Goal: Task Accomplishment & Management: Complete application form

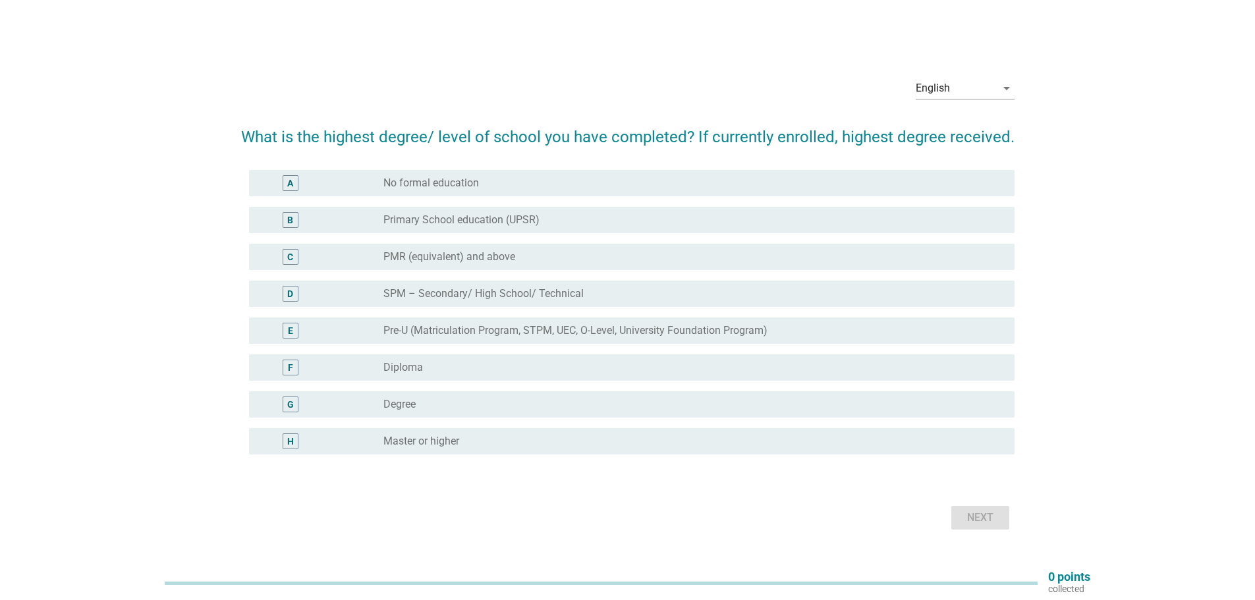
click at [449, 409] on div "radio_button_unchecked Degree" at bounding box center [688, 404] width 610 height 13
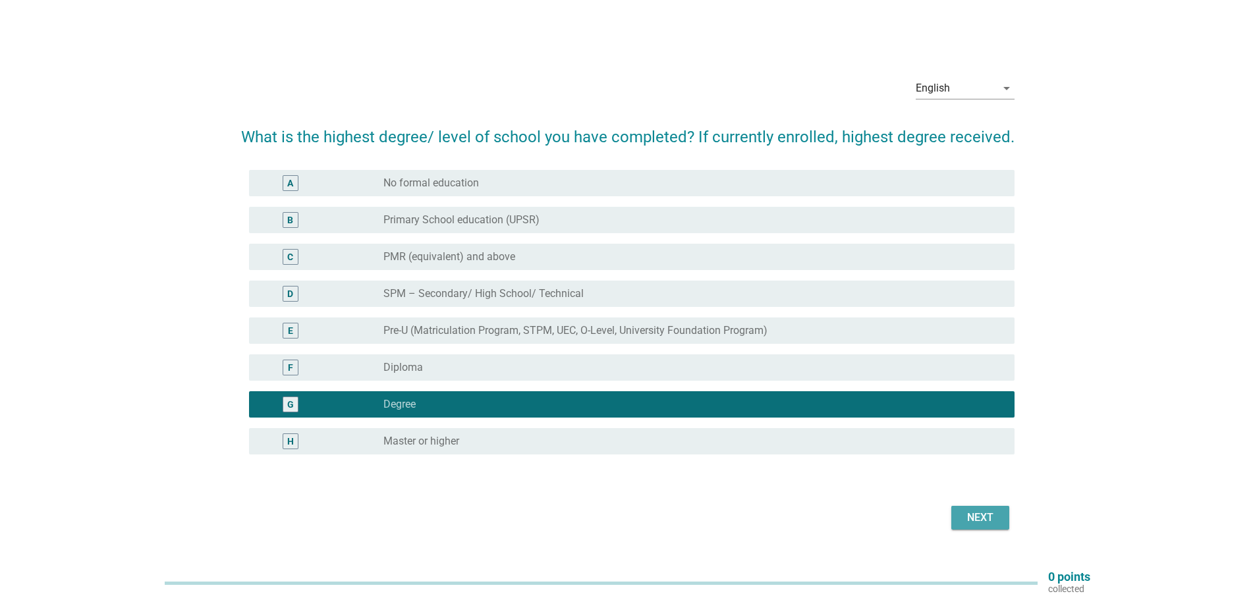
click at [969, 524] on div "Next" at bounding box center [980, 518] width 37 height 16
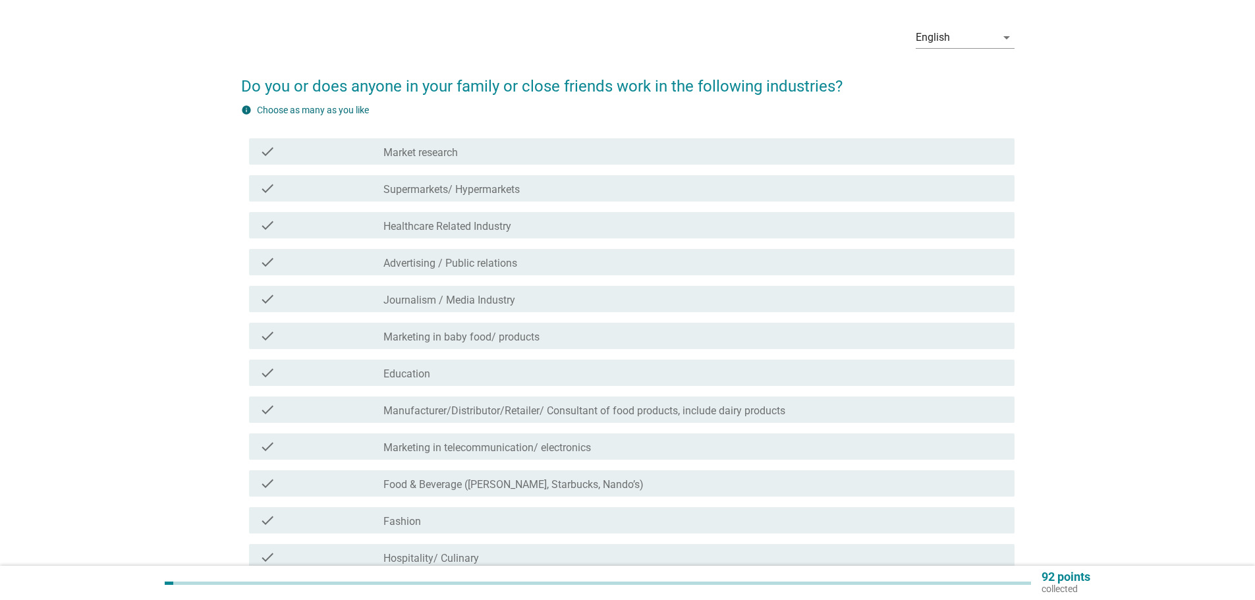
scroll to position [66, 0]
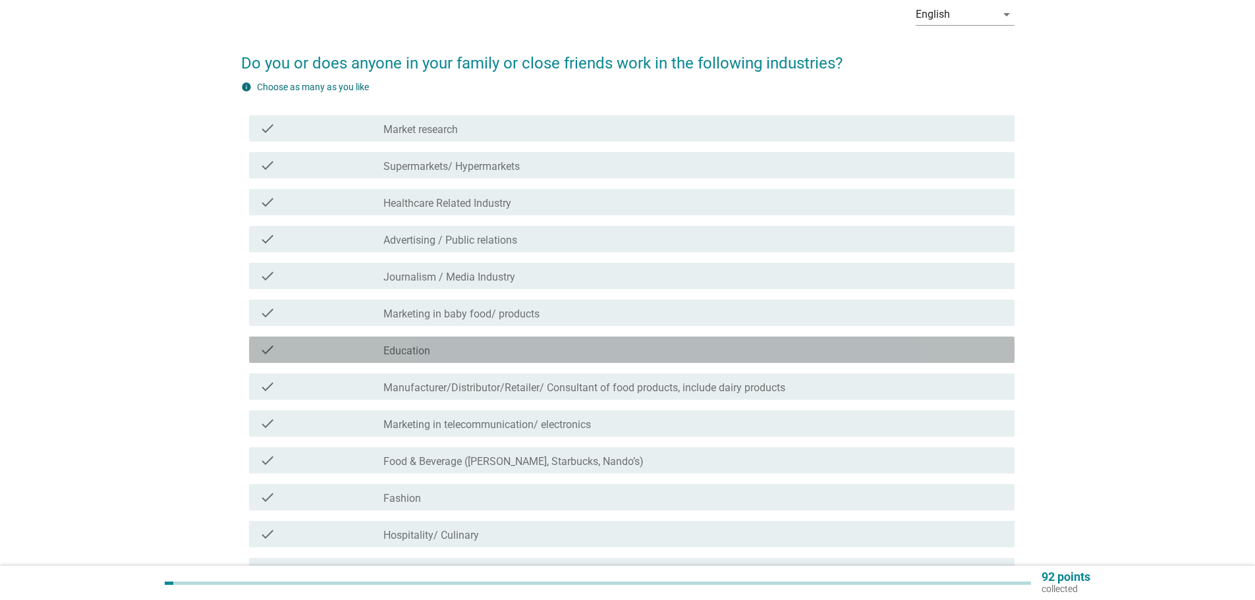
click at [372, 351] on div "check" at bounding box center [322, 350] width 124 height 16
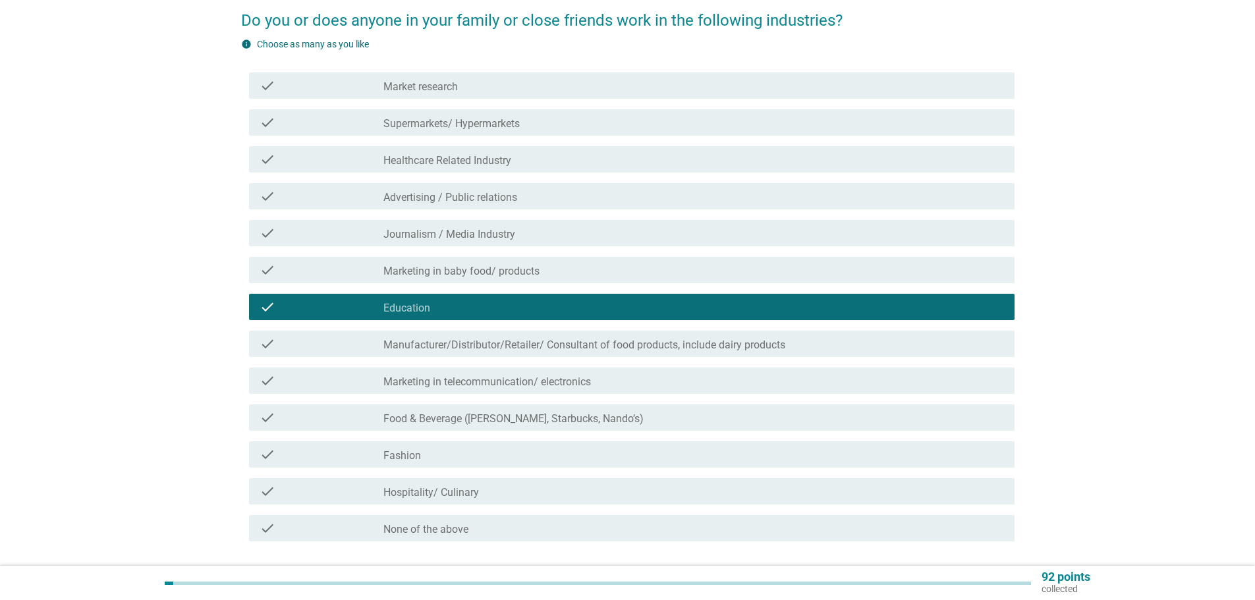
scroll to position [132, 0]
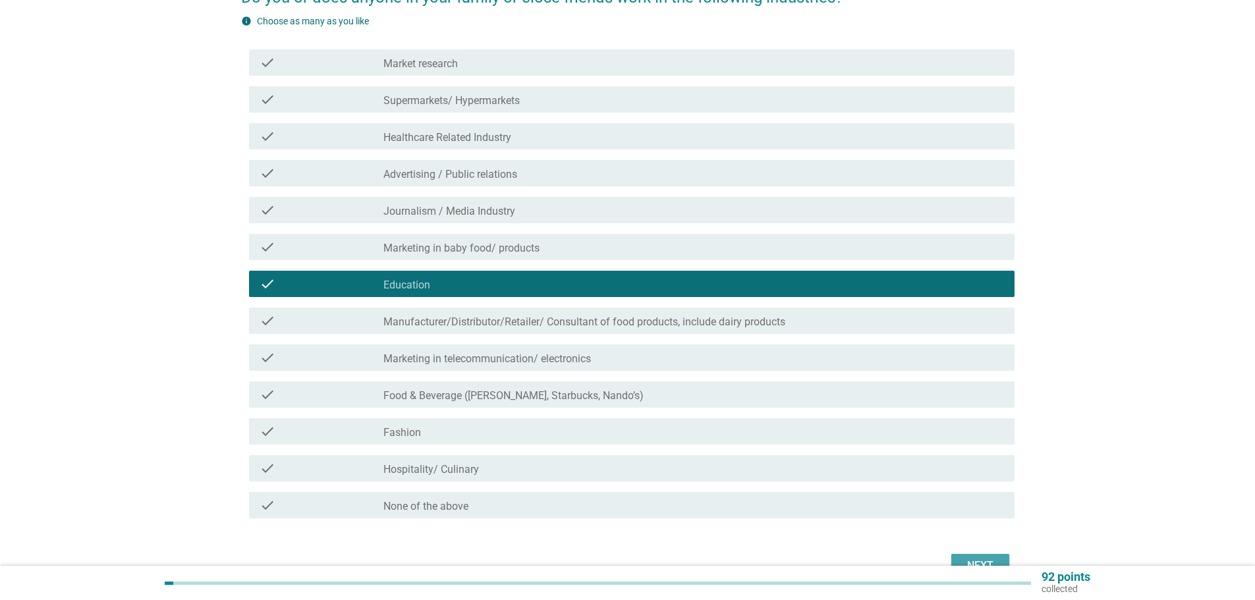
click at [957, 558] on button "Next" at bounding box center [980, 566] width 58 height 24
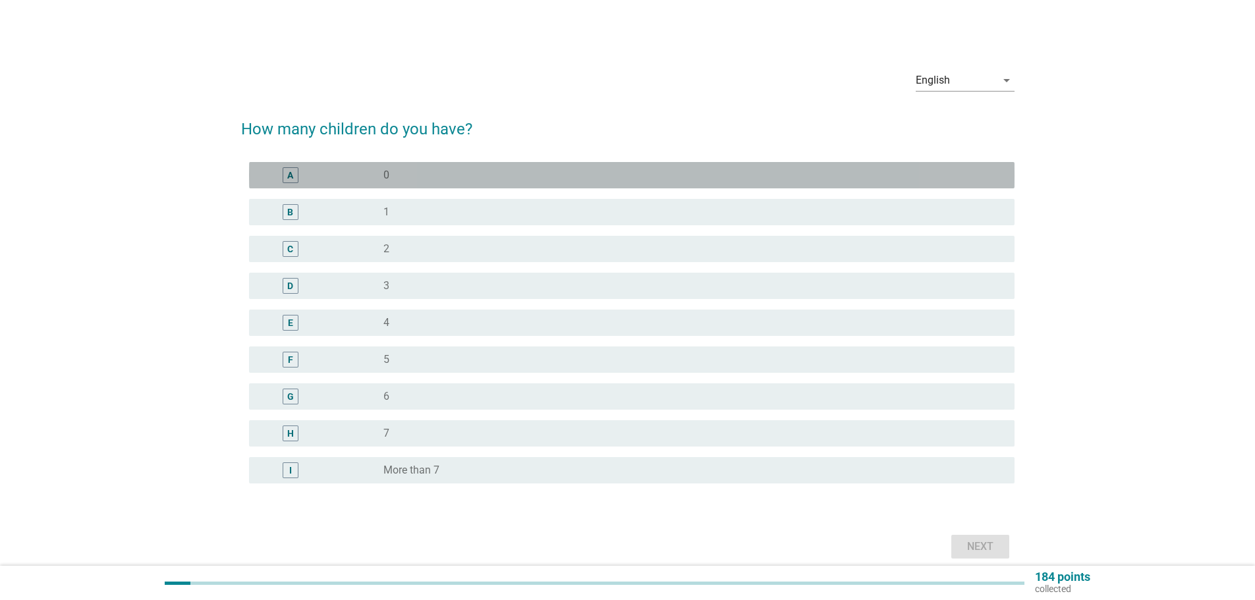
click at [489, 173] on div "radio_button_unchecked 0" at bounding box center [688, 175] width 610 height 13
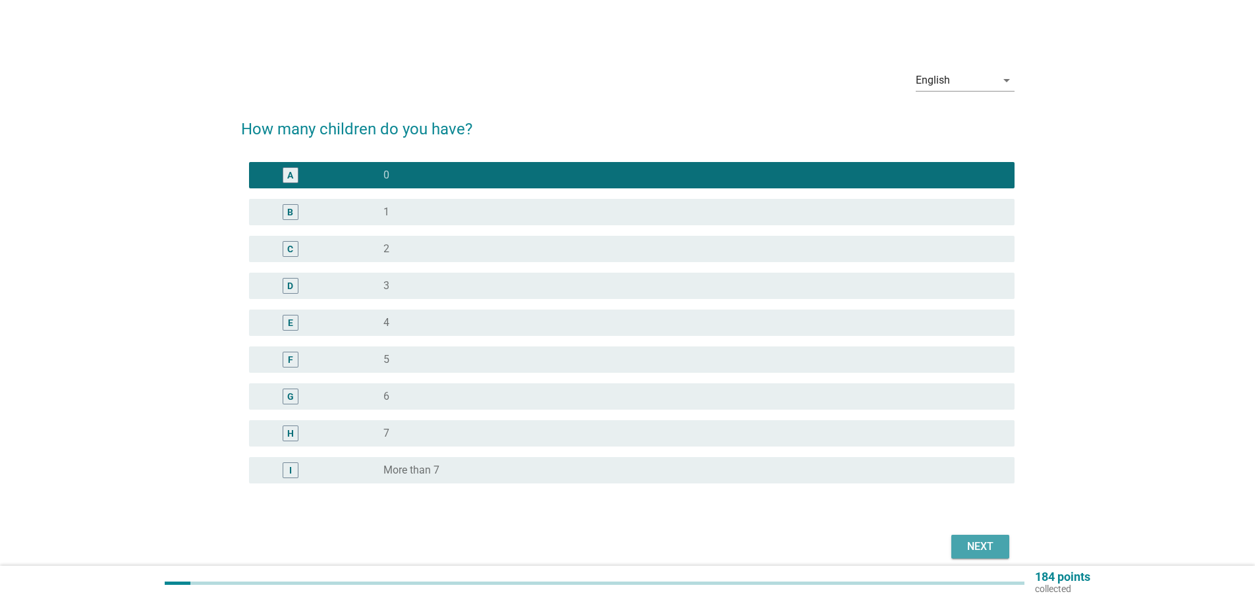
click at [966, 546] on div "Next" at bounding box center [980, 547] width 37 height 16
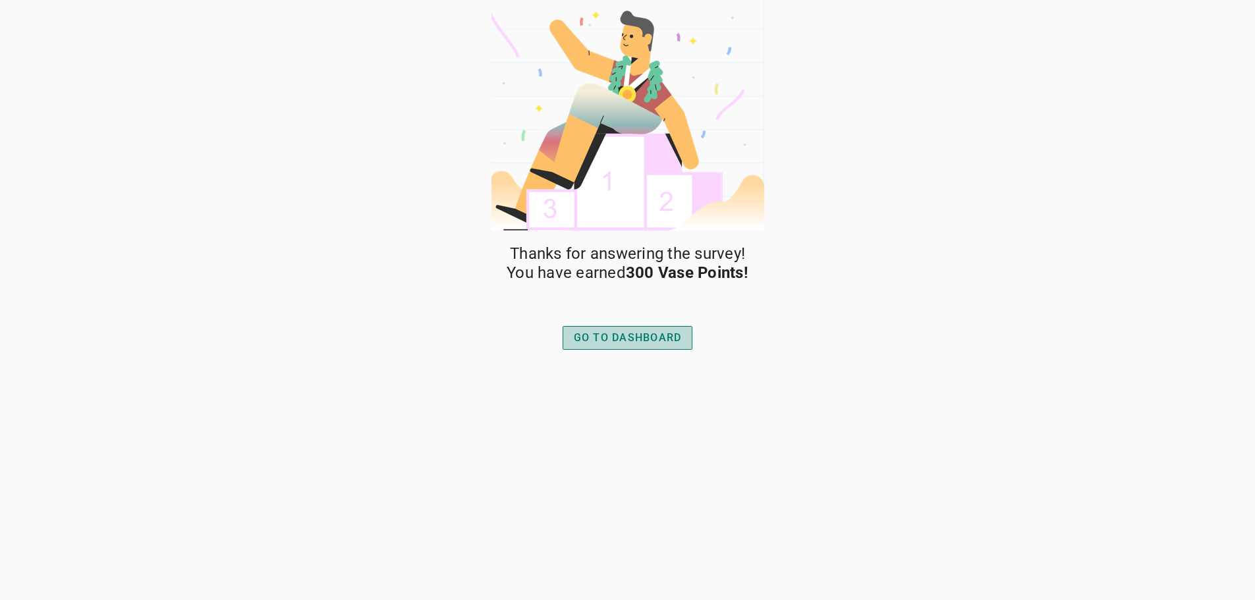
click at [648, 344] on div "GO TO DASHBOARD" at bounding box center [628, 338] width 108 height 16
